Goal: Check status: Check status

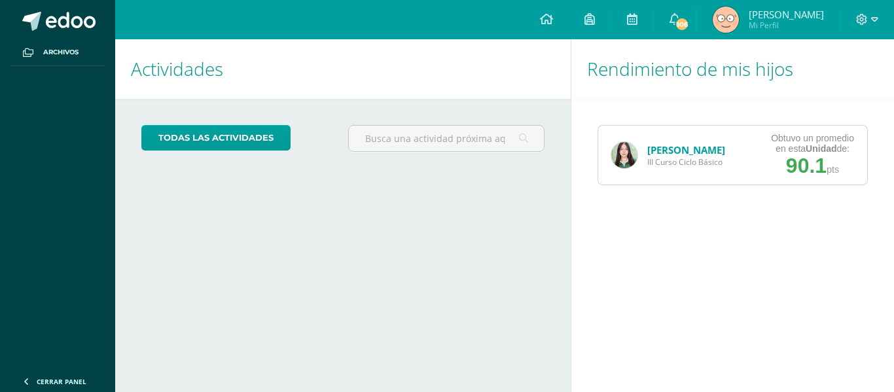
click at [563, 241] on div "Actividades Mis hijos todas las Actividades No tienes actividades Échale un vis…" at bounding box center [340, 215] width 461 height 353
click at [715, 153] on link "[PERSON_NAME]" at bounding box center [686, 149] width 78 height 13
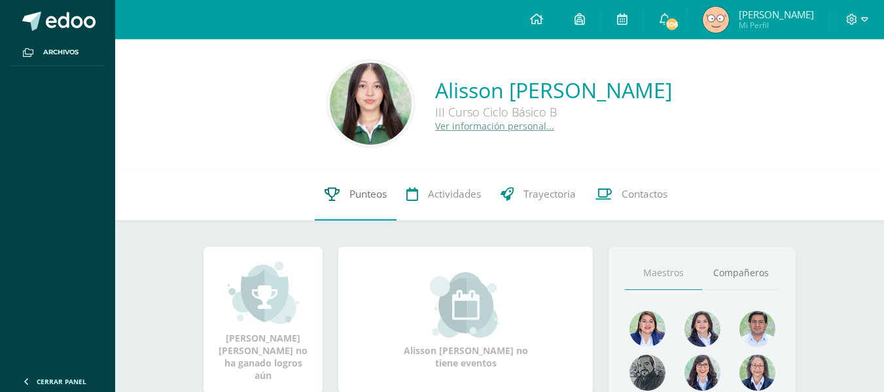
click at [349, 196] on span "Punteos" at bounding box center [367, 194] width 37 height 14
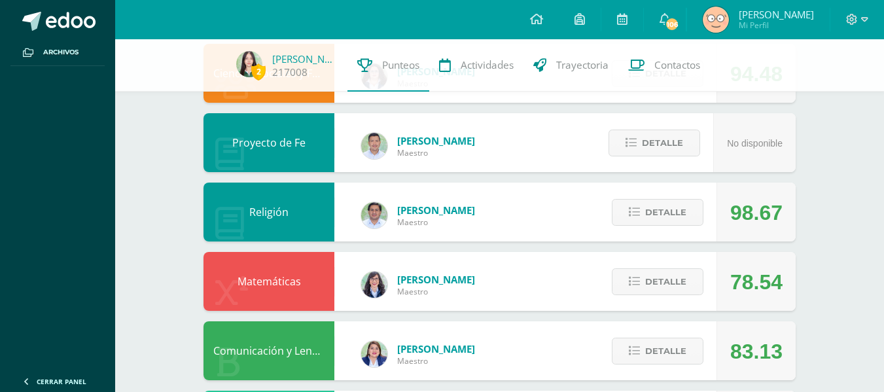
scroll to position [397, 0]
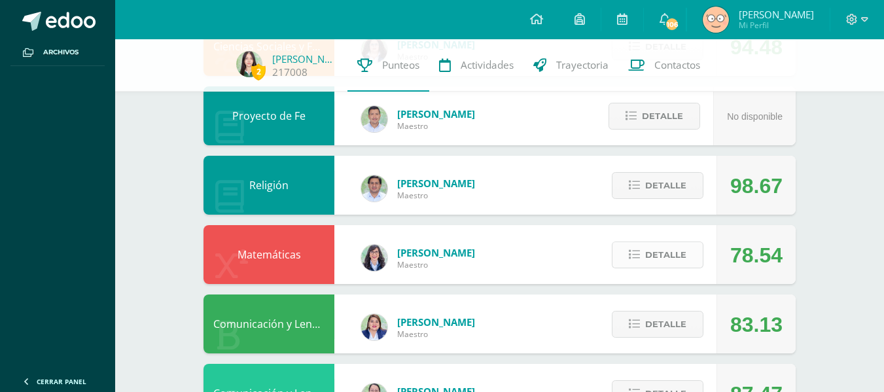
click at [660, 247] on span "Detalle" at bounding box center [665, 255] width 41 height 24
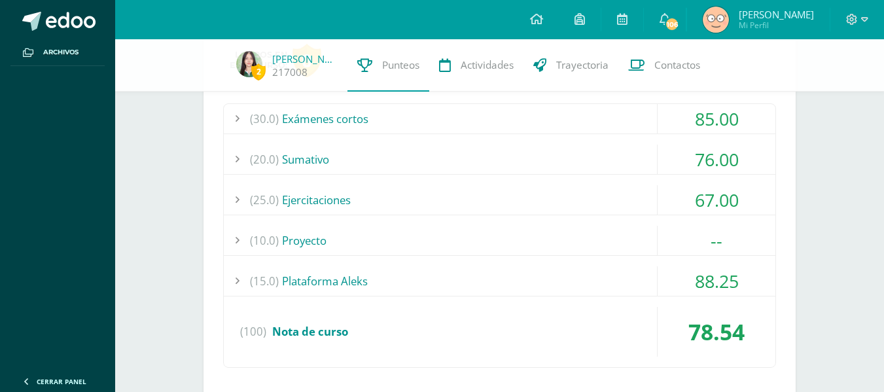
scroll to position [650, 0]
